Goal: Task Accomplishment & Management: Contribute content

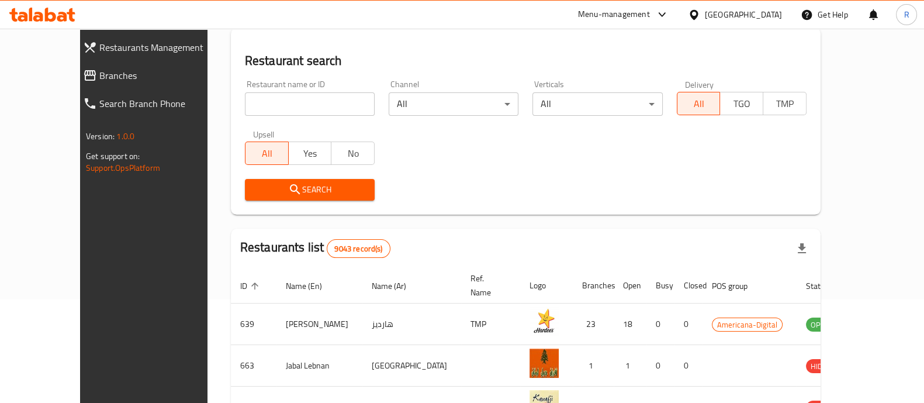
scroll to position [105, 0]
click at [284, 101] on input "search" at bounding box center [310, 102] width 130 height 23
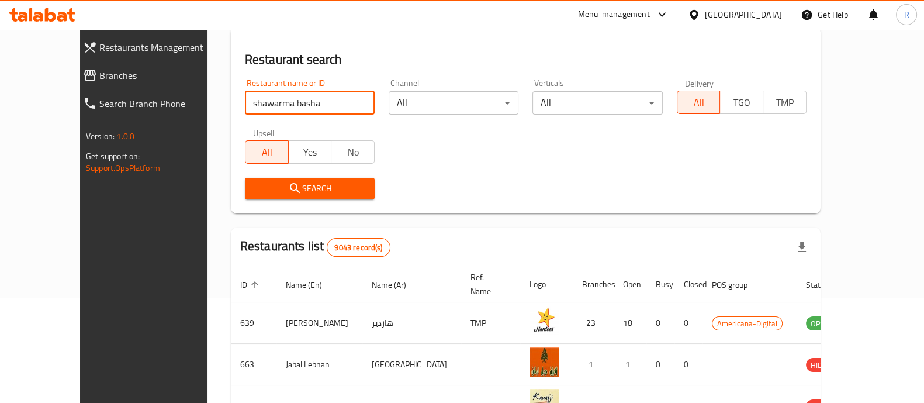
type input "shawarma basha"
click button "Search" at bounding box center [310, 189] width 130 height 22
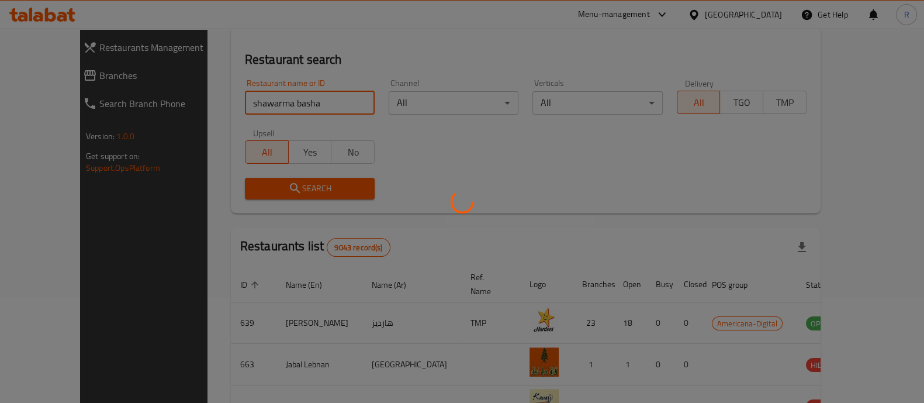
scroll to position [95, 0]
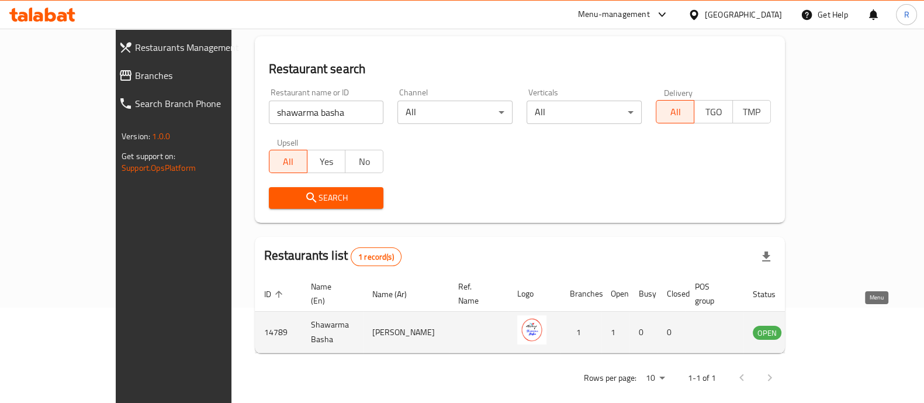
click at [836, 325] on link "enhanced table" at bounding box center [825, 332] width 22 height 14
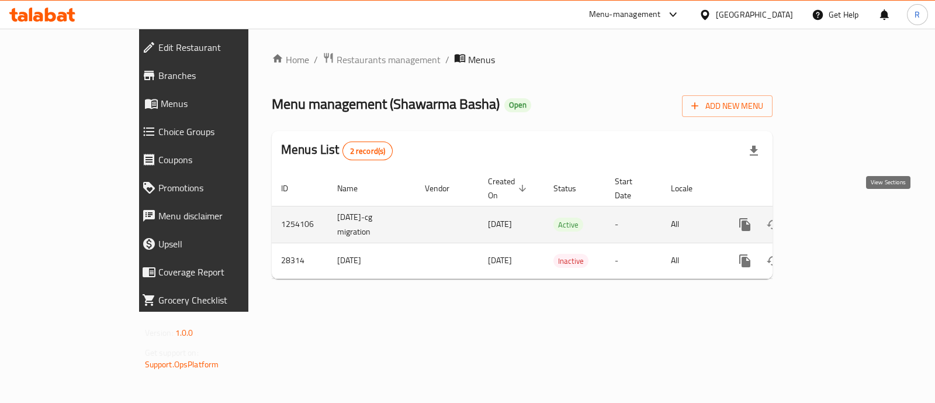
click at [837, 217] on icon "enhanced table" at bounding box center [830, 224] width 14 height 14
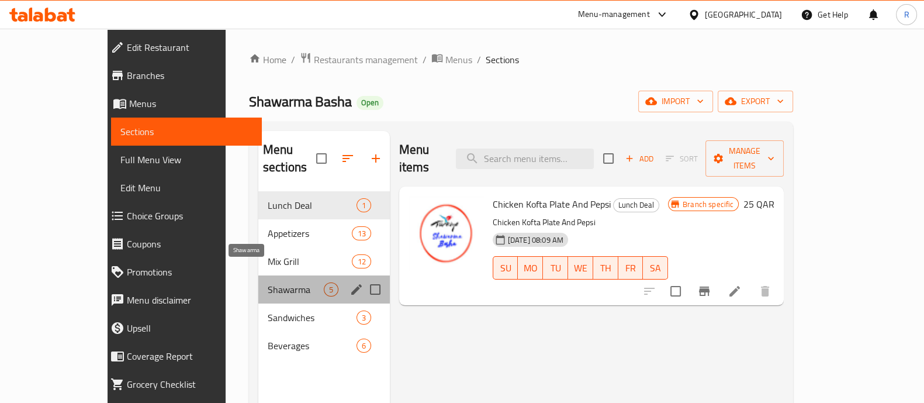
click at [268, 282] on span "Shawarma" at bounding box center [296, 289] width 56 height 14
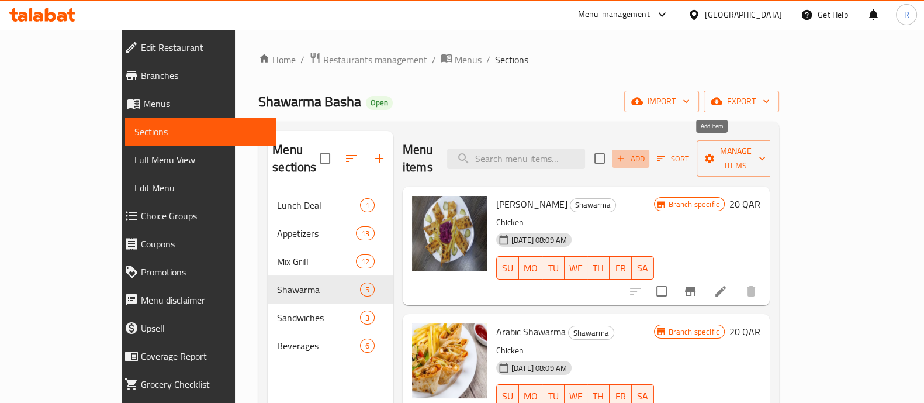
click at [647, 152] on span "Add" at bounding box center [631, 158] width 32 height 13
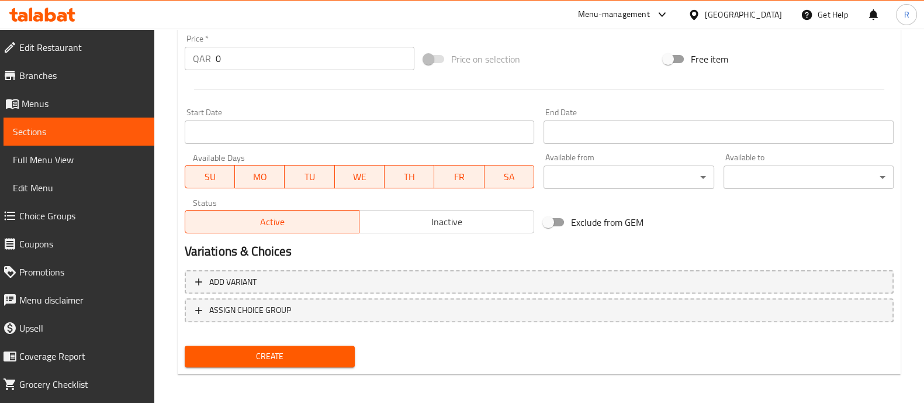
scroll to position [422, 0]
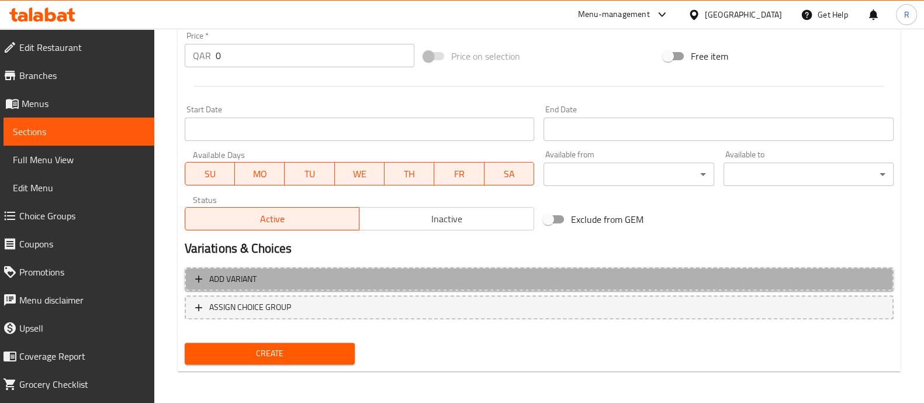
click at [306, 277] on span "Add variant" at bounding box center [539, 279] width 688 height 15
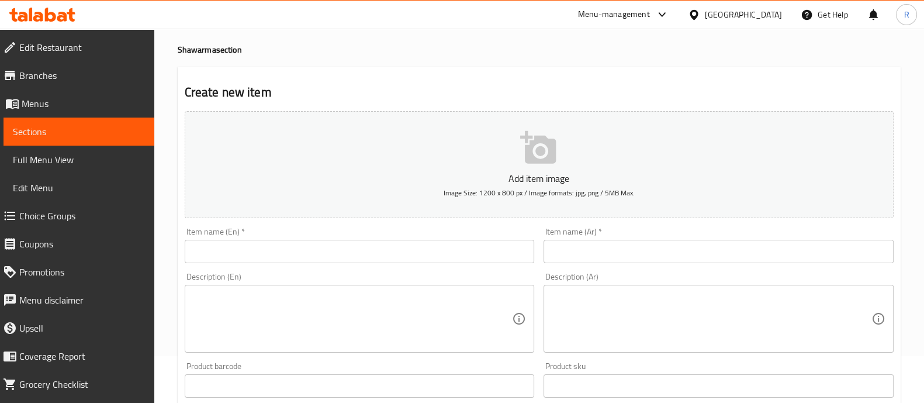
scroll to position [44, 0]
click at [301, 258] on input "text" at bounding box center [360, 254] width 350 height 23
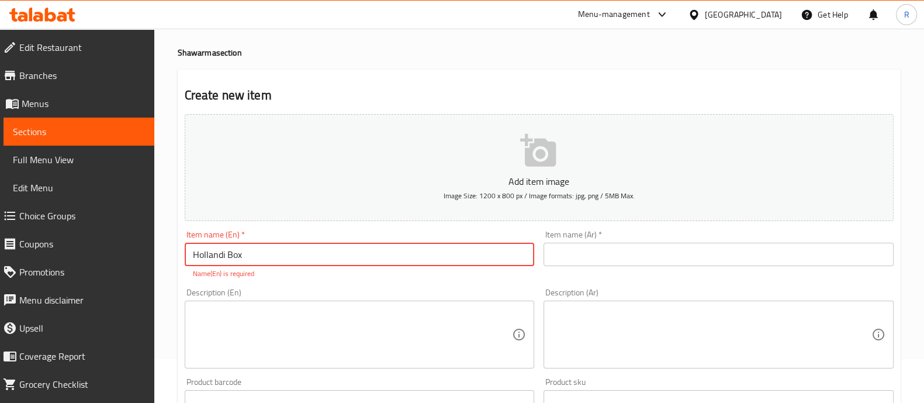
type input "Hollandi Box"
